Goal: Transaction & Acquisition: Purchase product/service

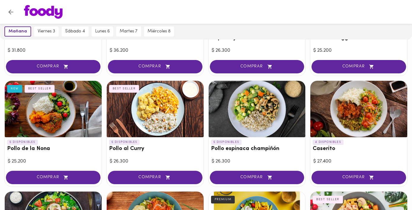
scroll to position [207, 0]
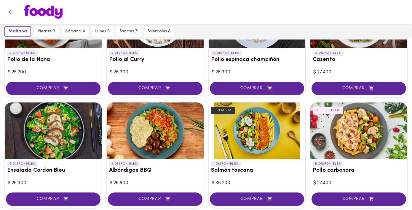
click at [388, 34] on div "[DATE] [DATE] 3 [DATE] 4 [DATE] 6 [DATE] 7 [DATE] 8" at bounding box center [206, 31] width 412 height 16
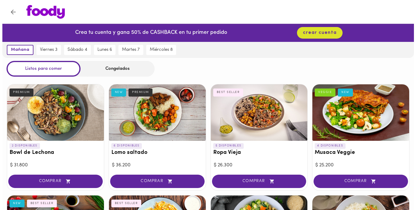
scroll to position [0, 0]
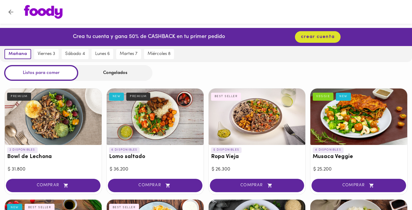
click at [266, 114] on div at bounding box center [257, 116] width 97 height 56
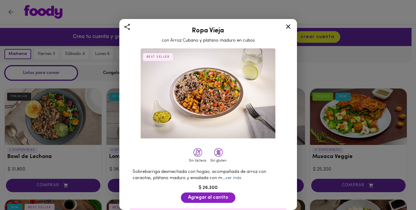
click at [239, 175] on link "ver más" at bounding box center [234, 177] width 16 height 4
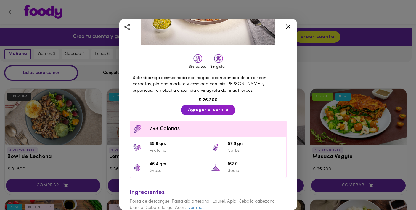
scroll to position [100, 0]
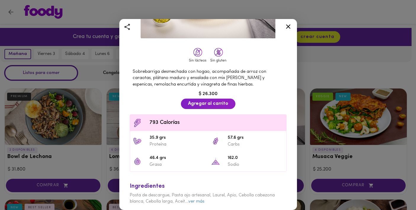
click at [290, 25] on icon at bounding box center [288, 26] width 7 height 7
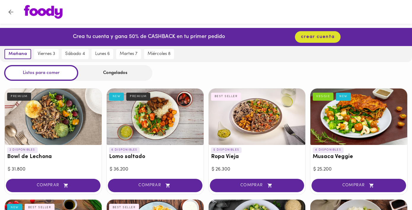
click at [360, 123] on div at bounding box center [358, 116] width 97 height 56
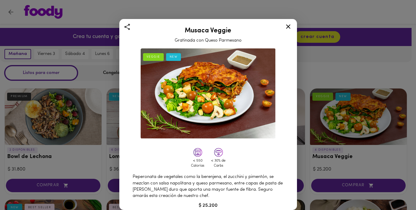
scroll to position [30, 0]
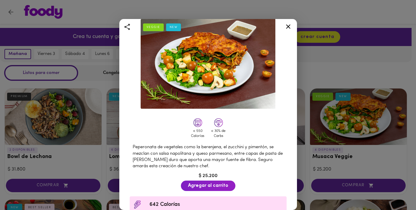
click at [290, 25] on icon at bounding box center [288, 26] width 4 height 4
